Goal: Information Seeking & Learning: Learn about a topic

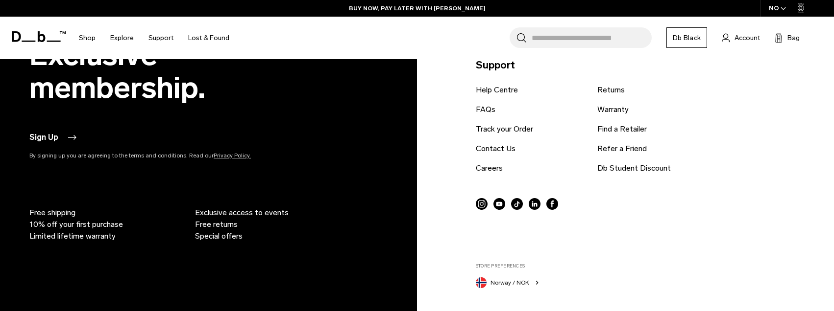
scroll to position [2952, 0]
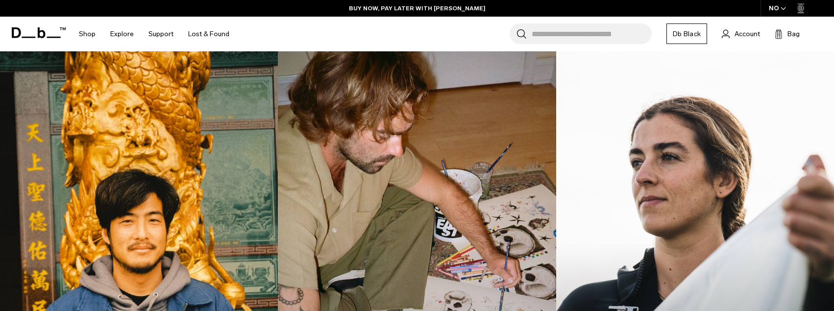
click at [229, 168] on img at bounding box center [139, 222] width 286 height 358
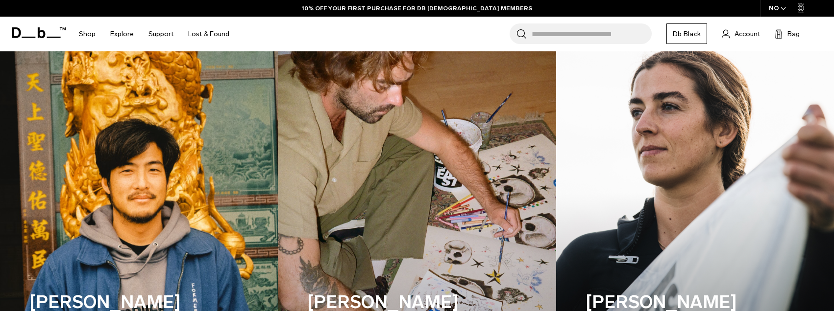
scroll to position [3012, 0]
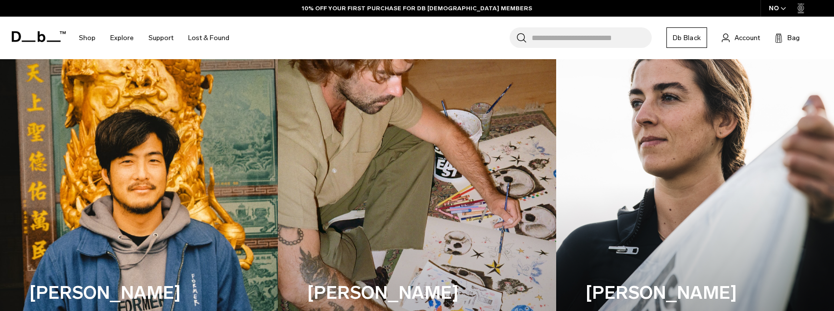
click at [179, 168] on img at bounding box center [139, 162] width 286 height 358
click at [69, 296] on h3 "[PERSON_NAME]" at bounding box center [117, 293] width 176 height 26
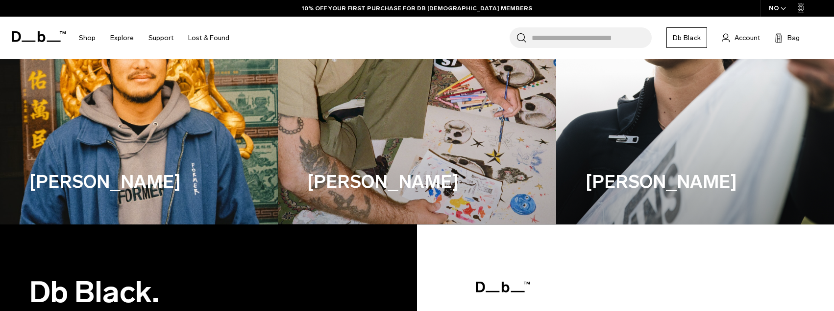
scroll to position [3130, 0]
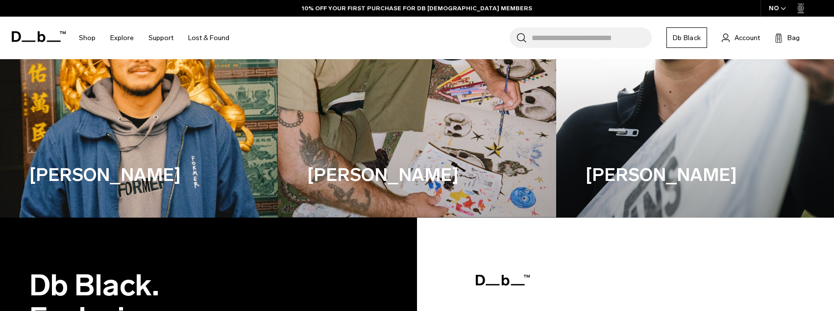
click at [95, 192] on div "[PERSON_NAME]" at bounding box center [117, 175] width 176 height 85
click at [66, 176] on h3 "[PERSON_NAME]" at bounding box center [117, 175] width 176 height 26
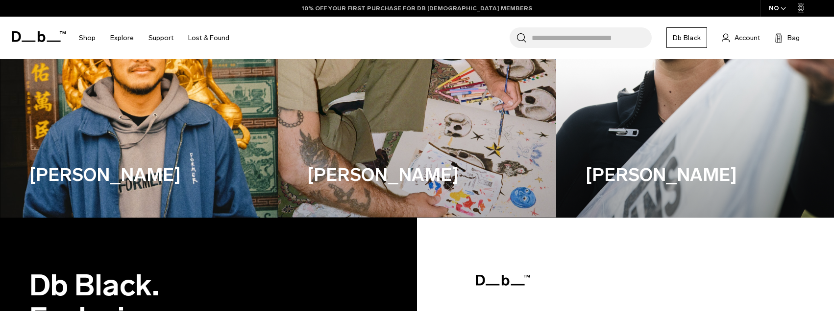
copy div "[PERSON_NAME]"
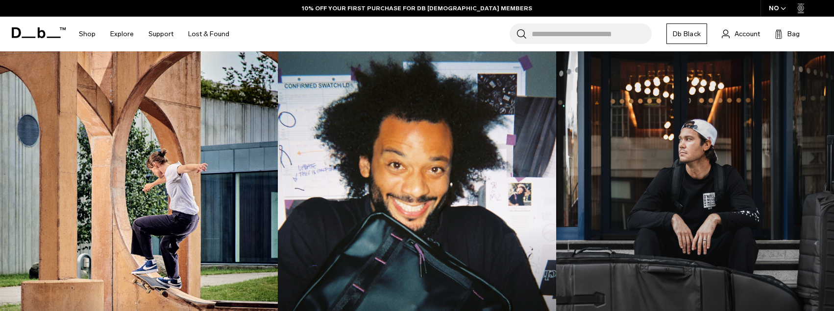
scroll to position [944, 0]
